Goal: Find specific page/section: Find specific page/section

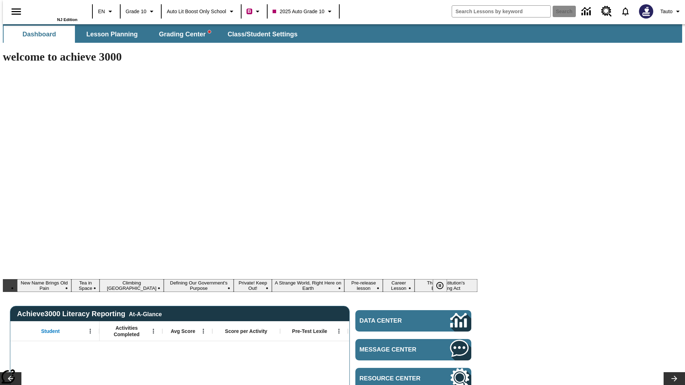
type input "-1"
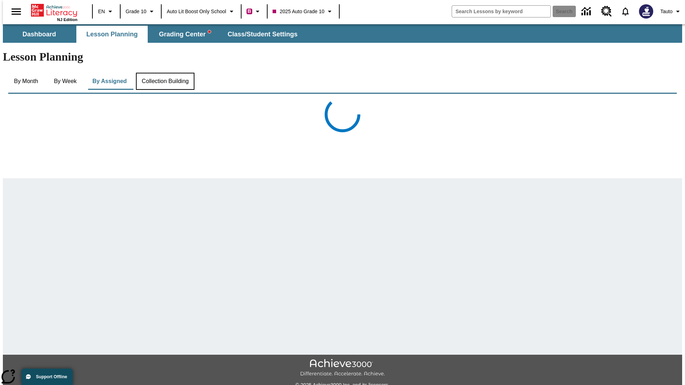
click at [164, 73] on button "Collection Building" at bounding box center [165, 81] width 59 height 17
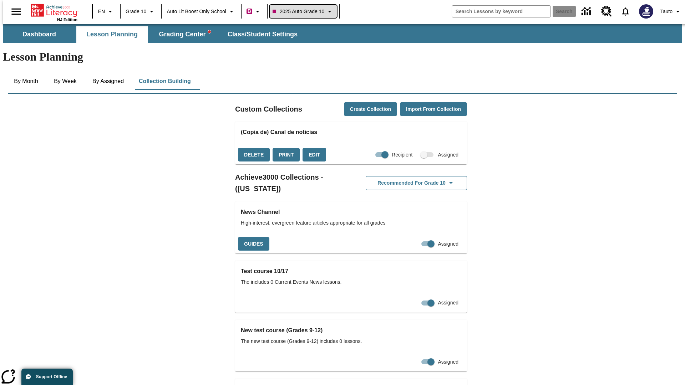
click at [304, 11] on span "2025 Auto Grade 10" at bounding box center [299, 11] width 52 height 7
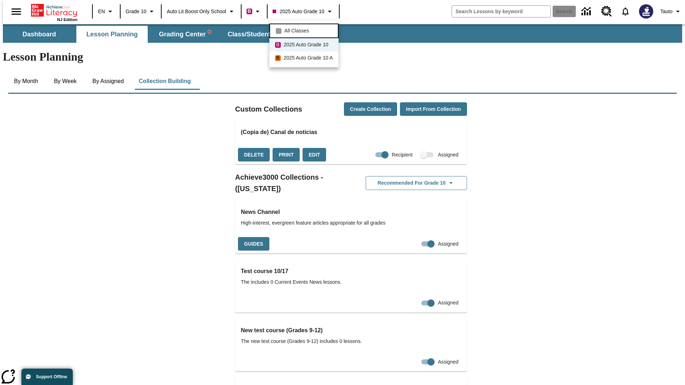
click at [305, 30] on span "All Classes" at bounding box center [296, 30] width 25 height 7
